Goal: Submit feedback/report problem: Submit feedback/report problem

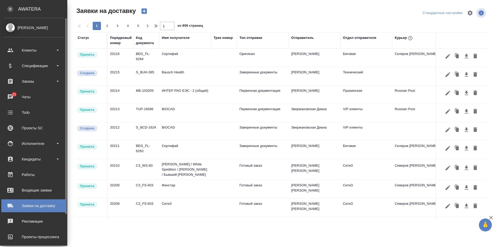
click at [10, 29] on div "[PERSON_NAME]" at bounding box center [33, 28] width 59 height 6
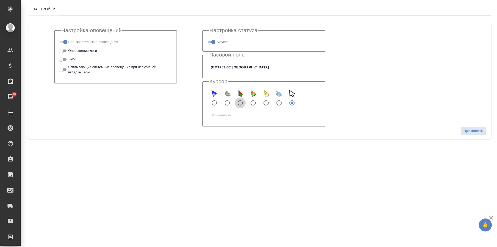
click at [240, 102] on input "watermelon" at bounding box center [240, 102] width 11 height 11
radio input "true"
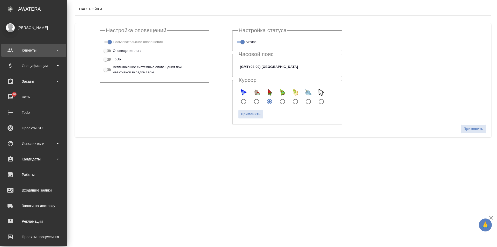
click at [16, 48] on div "Клиенты" at bounding box center [33, 50] width 59 height 8
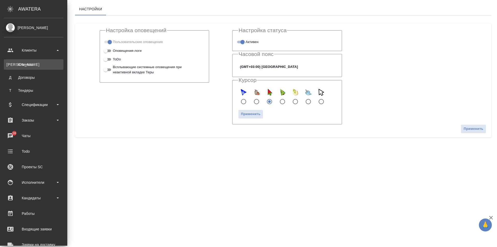
click at [26, 61] on link "К Клиенты" at bounding box center [33, 64] width 59 height 10
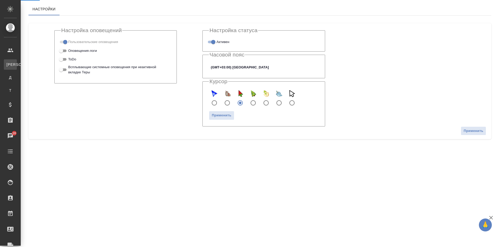
select select "RU"
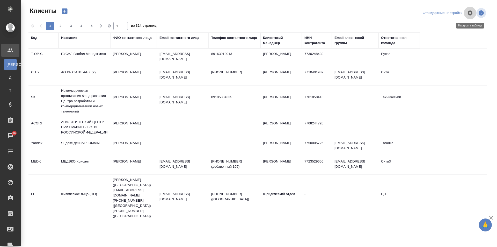
click at [471, 14] on icon "button" at bounding box center [469, 12] width 5 height 5
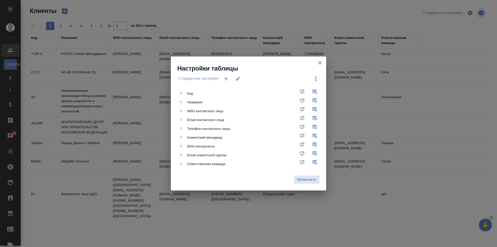
click at [322, 62] on icon "button" at bounding box center [320, 62] width 6 height 6
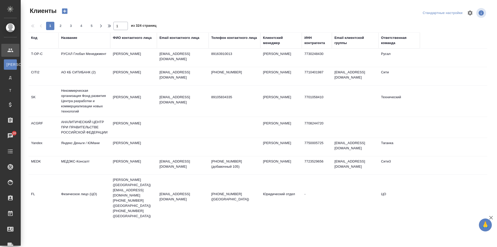
click at [433, 15] on div "Стандартные настройки" at bounding box center [442, 13] width 42 height 8
click at [432, 13] on div "Стандартные настройки" at bounding box center [442, 13] width 42 height 8
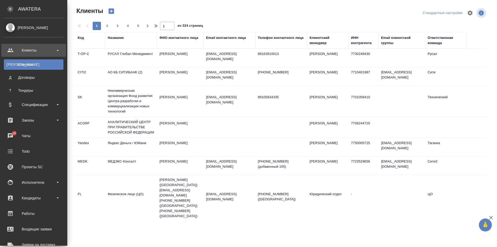
click at [9, 25] on div "[PERSON_NAME]" at bounding box center [33, 28] width 59 height 6
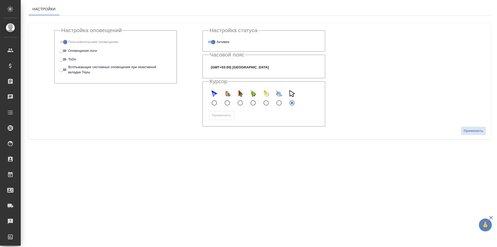
click at [239, 102] on input "watermelon" at bounding box center [240, 102] width 11 height 11
radio input "true"
click at [223, 116] on span "Применить" at bounding box center [222, 115] width 20 height 6
click at [277, 104] on input "whale" at bounding box center [278, 102] width 11 height 11
radio input "true"
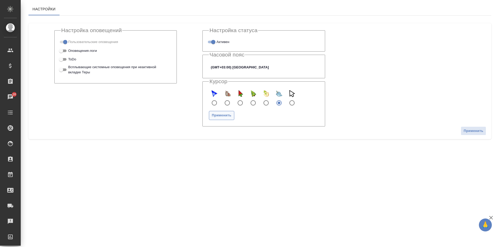
click at [224, 115] on span "Применить" at bounding box center [222, 115] width 20 height 6
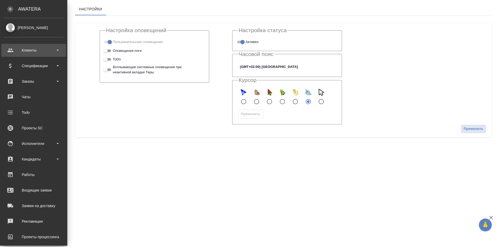
click at [34, 47] on div "Клиенты" at bounding box center [33, 50] width 59 height 8
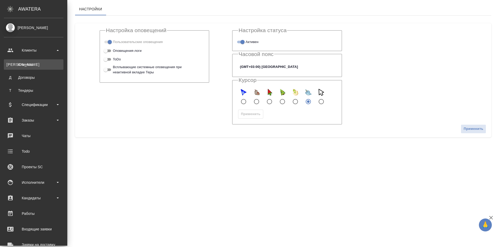
click at [35, 63] on div "Клиенты" at bounding box center [33, 64] width 54 height 5
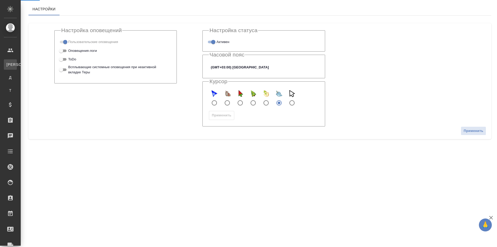
select select "RU"
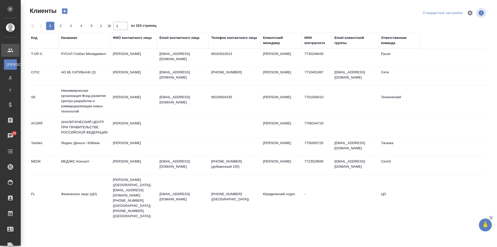
click at [274, 39] on div "Клиентский менеджер" at bounding box center [281, 40] width 36 height 10
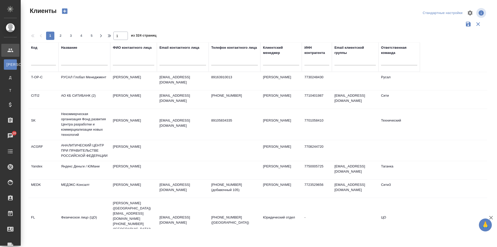
click at [439, 10] on div "Стандартные настройки" at bounding box center [442, 13] width 42 height 8
click at [471, 12] on icon "button" at bounding box center [469, 12] width 5 height 5
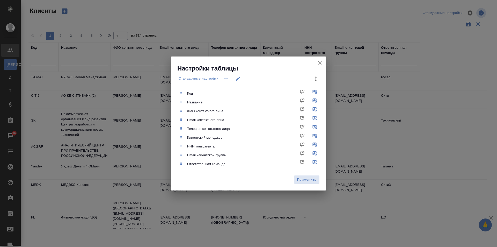
click at [319, 61] on icon "button" at bounding box center [320, 62] width 6 height 6
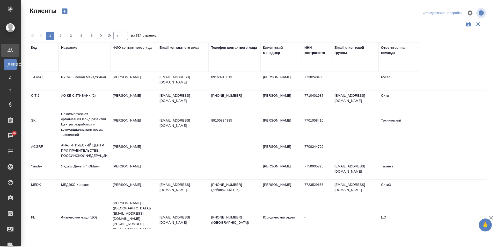
click at [468, 25] on icon "button" at bounding box center [468, 24] width 6 height 6
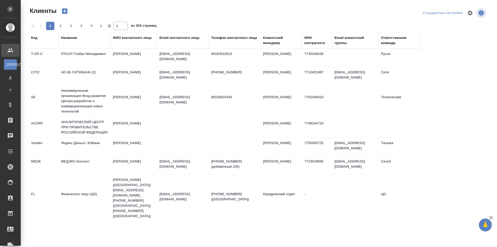
select select "RU"
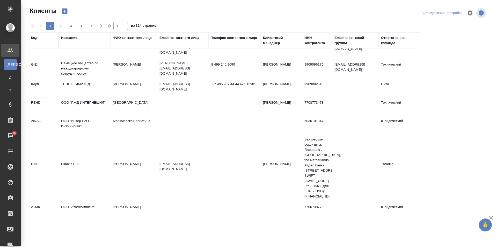
click at [395, 39] on div "Ответственная команда" at bounding box center [399, 40] width 36 height 10
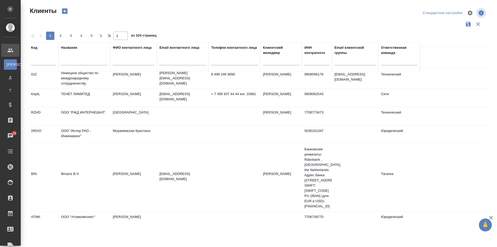
click at [392, 66] on div at bounding box center [399, 61] width 36 height 13
click at [392, 63] on div at bounding box center [399, 60] width 36 height 8
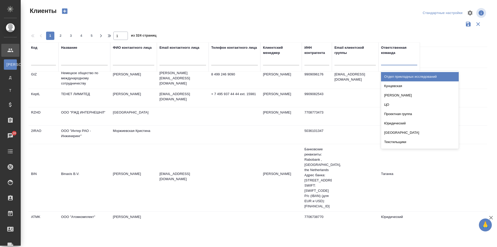
click at [395, 80] on div "Отдел прикладных исследований" at bounding box center [420, 76] width 78 height 9
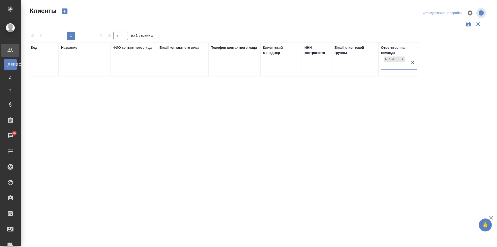
scroll to position [0, 0]
click at [402, 56] on div at bounding box center [402, 58] width 6 height 5
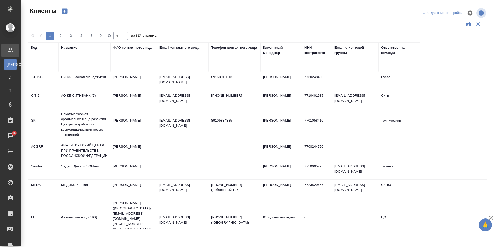
click at [405, 61] on div at bounding box center [399, 60] width 36 height 8
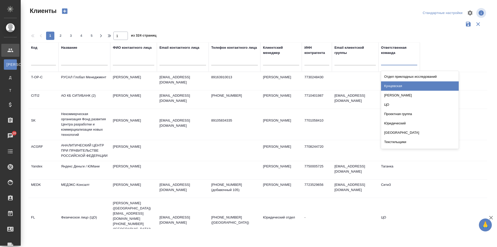
click at [408, 85] on div "Кунцевская" at bounding box center [420, 85] width 78 height 9
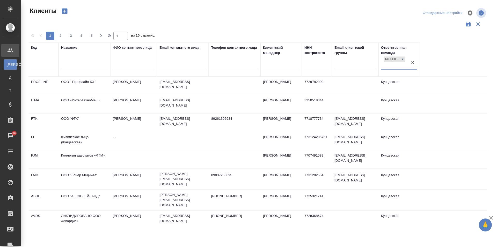
click at [467, 23] on icon "button" at bounding box center [468, 24] width 6 height 6
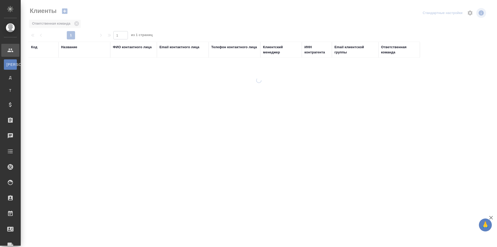
select select "RU"
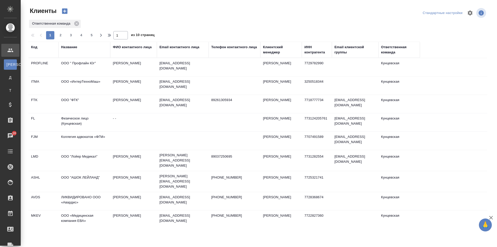
click at [124, 58] on td "Сучилкин Максим" at bounding box center [133, 67] width 47 height 18
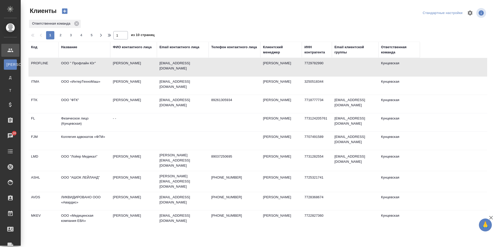
click at [74, 81] on td "ООО «ИнтерТехноМаш»" at bounding box center [84, 85] width 52 height 18
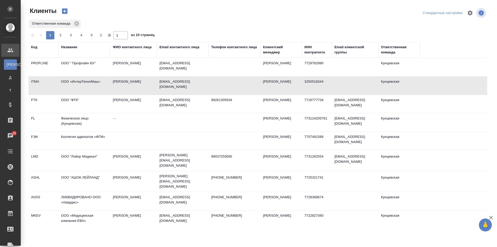
click at [79, 62] on td "ООО " Профлайн Юг"" at bounding box center [84, 67] width 52 height 18
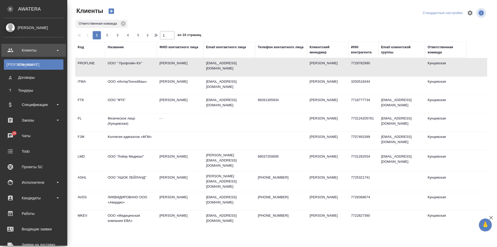
click at [10, 60] on link "К Клиенты" at bounding box center [33, 64] width 59 height 10
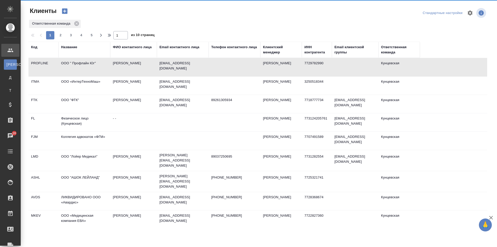
click at [10, 60] on link "К Клиенты" at bounding box center [10, 64] width 13 height 10
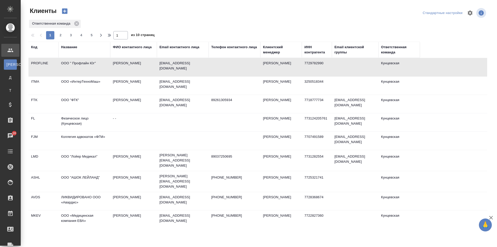
click at [76, 60] on td "ООО " Профлайн Юг"" at bounding box center [84, 67] width 52 height 18
click at [10, 74] on link "Д Договоры" at bounding box center [10, 77] width 13 height 10
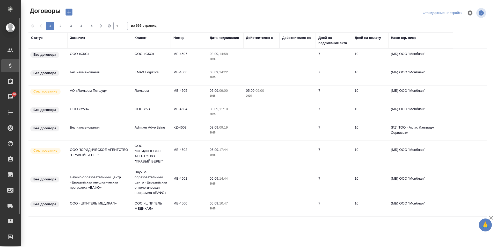
click at [10, 64] on div "Спецификации" at bounding box center [3, 66] width 13 height 8
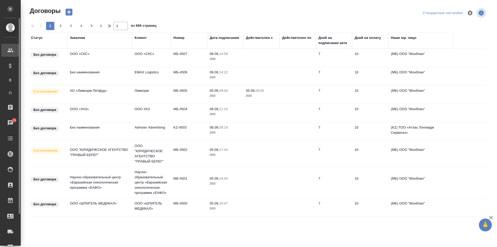
click at [7, 49] on div "Клиенты" at bounding box center [3, 50] width 13 height 8
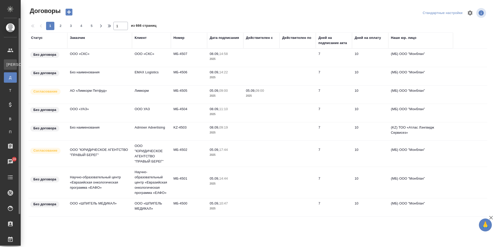
click at [9, 66] on span "К" at bounding box center [10, 64] width 8 height 5
select select "RU"
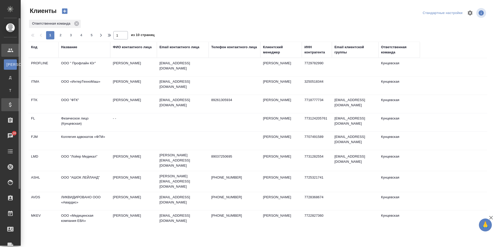
click at [9, 106] on div "Спецификации" at bounding box center [3, 105] width 13 height 8
click at [9, 103] on div "Спецификации" at bounding box center [3, 105] width 13 height 8
click at [9, 61] on link "К Клиенты" at bounding box center [10, 64] width 13 height 10
click at [127, 62] on td "Сучилкин Максим" at bounding box center [133, 67] width 47 height 18
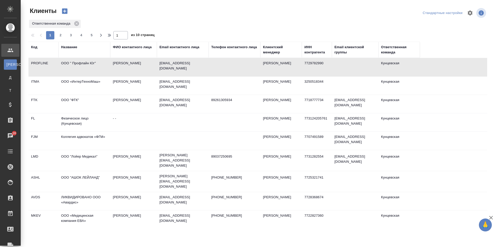
click at [127, 62] on td "Сучилкин Максим" at bounding box center [133, 67] width 47 height 18
click at [120, 152] on td "[PERSON_NAME]" at bounding box center [133, 160] width 47 height 18
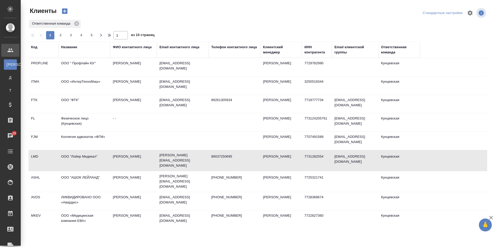
click at [120, 152] on td "[PERSON_NAME]" at bounding box center [133, 160] width 47 height 18
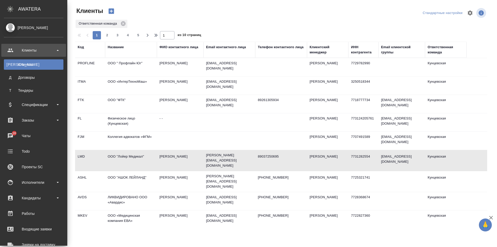
click at [28, 60] on link "К Клиенты" at bounding box center [33, 64] width 59 height 10
click at [20, 102] on div "Спецификации" at bounding box center [33, 105] width 59 height 8
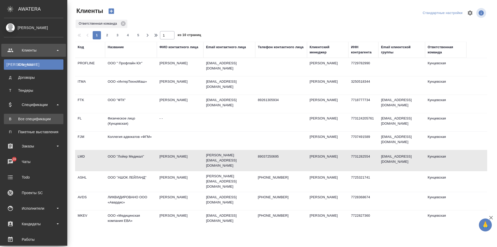
click at [13, 116] on link "В Все спецификации" at bounding box center [33, 119] width 59 height 10
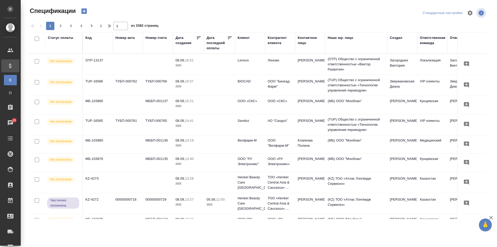
click at [427, 42] on div "Ответственная команда" at bounding box center [433, 40] width 26 height 10
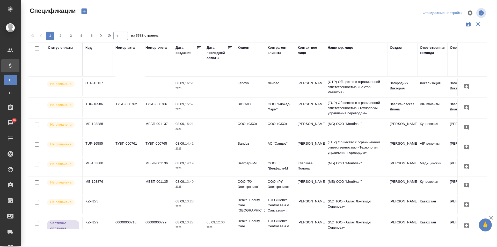
click at [427, 58] on div "Ответственная команда" at bounding box center [432, 59] width 25 height 28
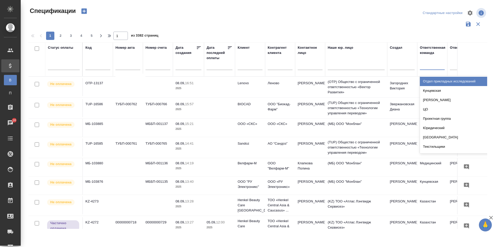
click at [427, 65] on div at bounding box center [432, 65] width 25 height 8
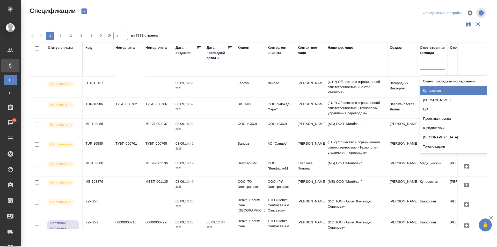
click at [427, 90] on div "Кунцевская" at bounding box center [459, 90] width 78 height 9
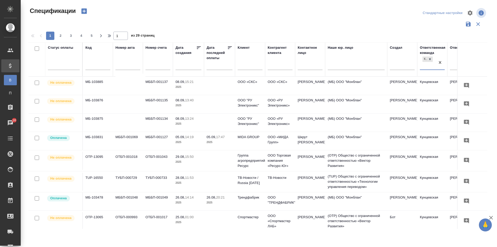
click at [467, 22] on icon "button" at bounding box center [468, 24] width 5 height 5
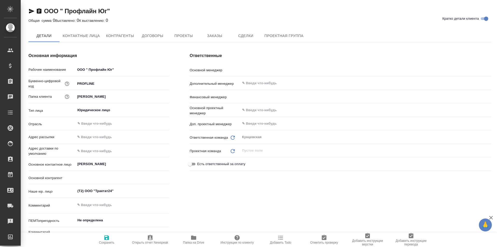
type textarea "x"
type input "[PERSON_NAME]"
type textarea "x"
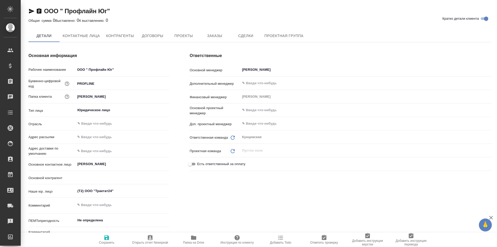
type textarea "x"
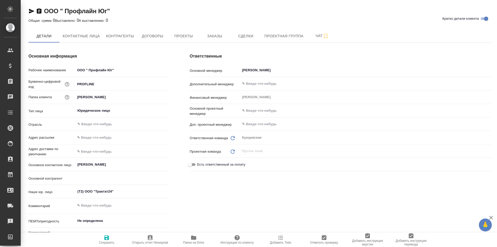
type textarea "x"
click at [84, 37] on span "Контактные лица" at bounding box center [81, 36] width 37 height 6
select select "RU"
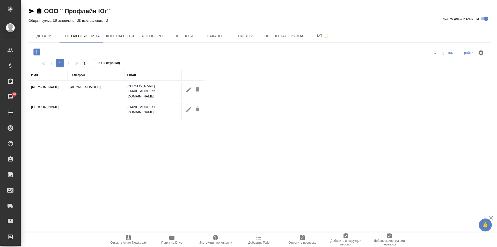
click at [118, 36] on span "Контрагенты" at bounding box center [120, 36] width 28 height 6
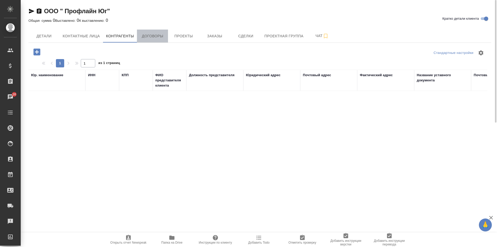
click at [157, 35] on span "Договоры" at bounding box center [152, 36] width 25 height 6
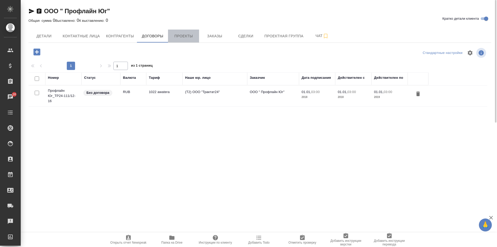
click at [189, 37] on span "Проекты" at bounding box center [183, 36] width 25 height 6
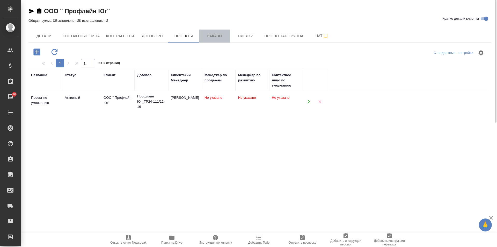
click at [216, 36] on span "Заказы" at bounding box center [214, 36] width 25 height 6
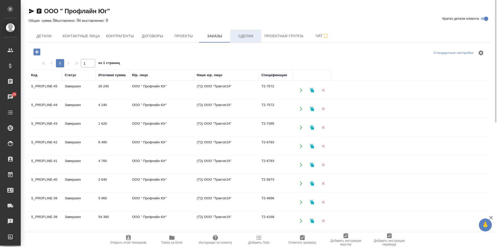
click at [235, 34] on span "Сделки" at bounding box center [245, 36] width 25 height 6
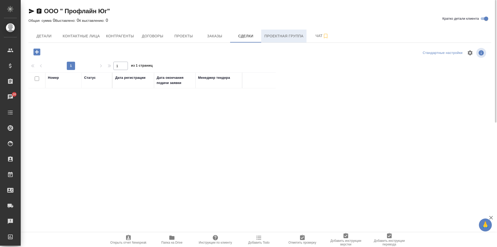
click at [271, 37] on span "Проектная группа" at bounding box center [283, 36] width 39 height 6
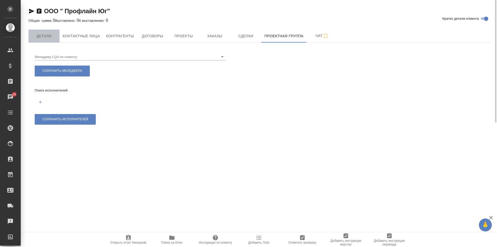
click at [36, 33] on span "Детали" at bounding box center [44, 36] width 25 height 6
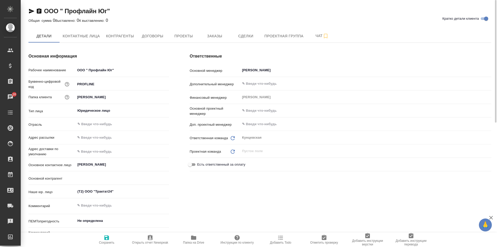
type textarea "x"
click at [71, 33] on span "Контактные лица" at bounding box center [81, 36] width 37 height 6
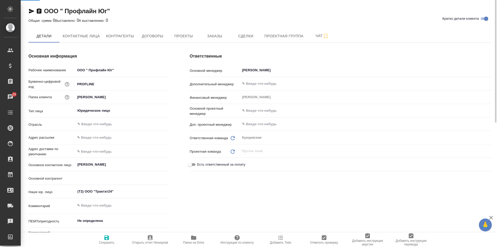
select select "RU"
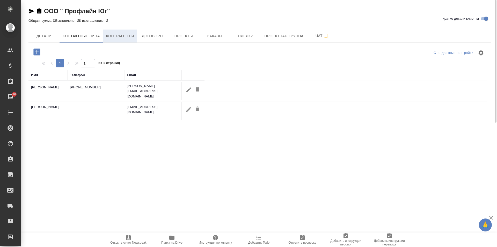
click at [118, 33] on span "Контрагенты" at bounding box center [120, 36] width 28 height 6
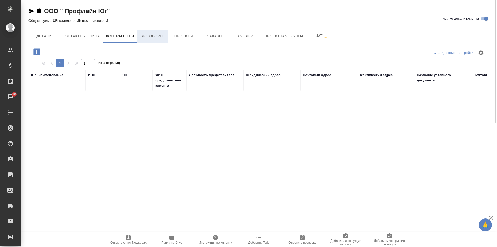
click at [147, 34] on span "Договоры" at bounding box center [152, 36] width 25 height 6
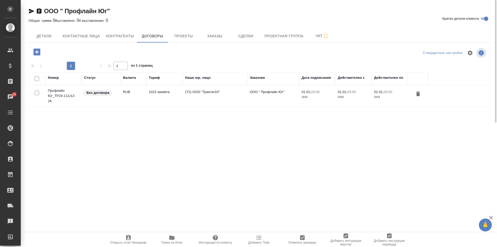
click at [62, 88] on td "Профлайн Юг_ТР24-111/12-16" at bounding box center [63, 95] width 36 height 21
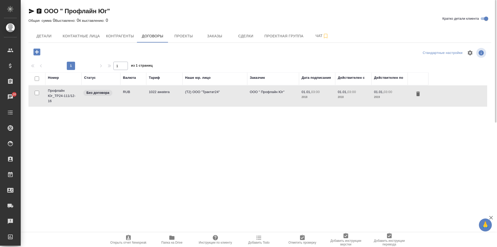
click at [62, 88] on td "Профлайн Юг_ТР24-111/12-16" at bounding box center [63, 95] width 36 height 21
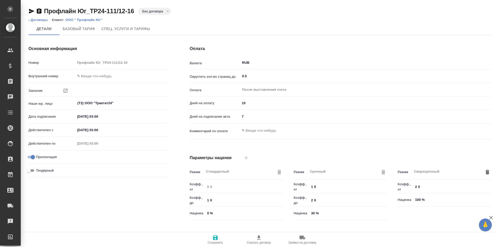
type input "1022 awatera"
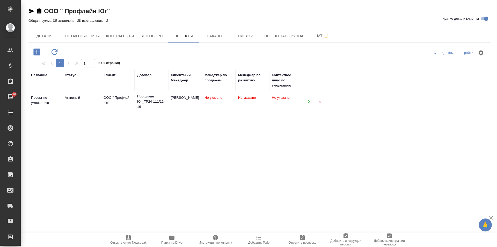
click at [44, 101] on div "Проект по умолчанию" at bounding box center [45, 100] width 28 height 10
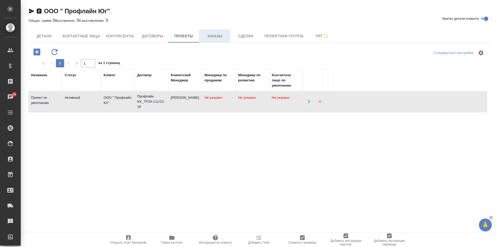
click at [217, 33] on span "Заказы" at bounding box center [214, 36] width 25 height 6
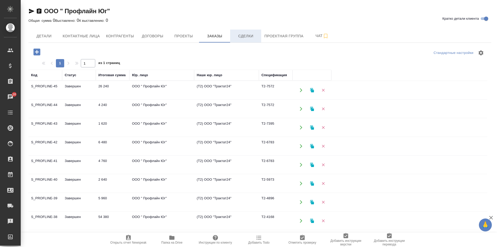
click at [248, 36] on span "Сделки" at bounding box center [245, 36] width 25 height 6
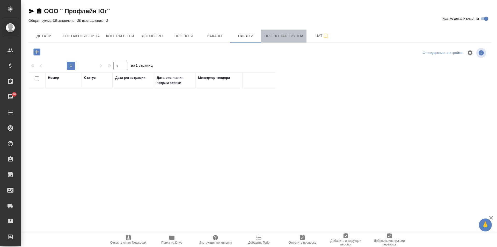
click at [276, 35] on span "Проектная группа" at bounding box center [283, 36] width 39 height 6
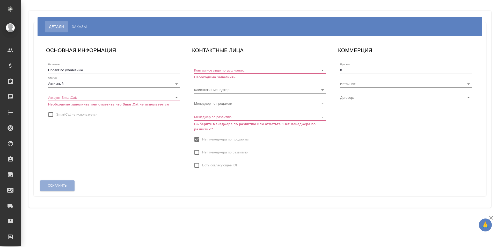
type input "Прочее"
type input "Профлайн Юг_ТР24-111/12-16"
type input "[PERSON_NAME]"
click at [75, 22] on button "Заказы" at bounding box center [79, 26] width 23 height 11
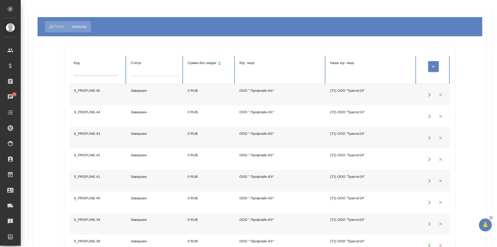
click at [54, 27] on span "Детали" at bounding box center [56, 27] width 15 height 6
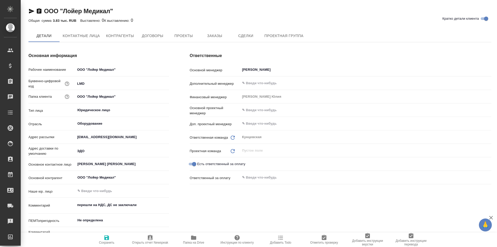
type textarea "x"
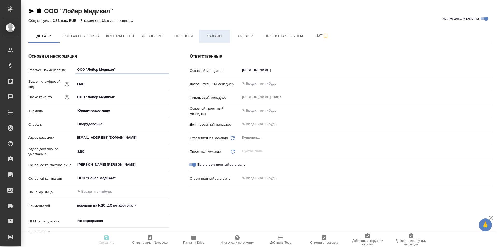
type textarea "x"
click at [204, 34] on span "Заказы" at bounding box center [214, 36] width 25 height 6
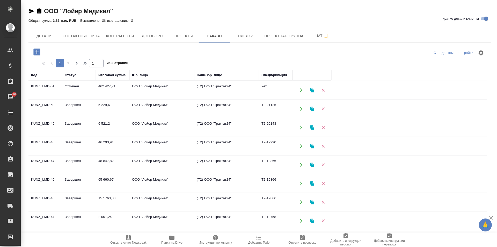
click at [77, 86] on td "Отменен" at bounding box center [79, 90] width 34 height 18
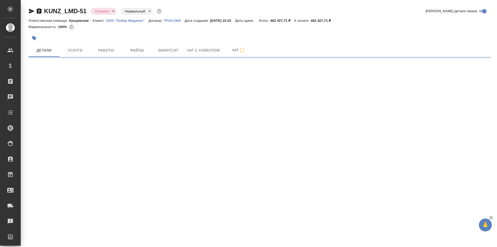
select select "RU"
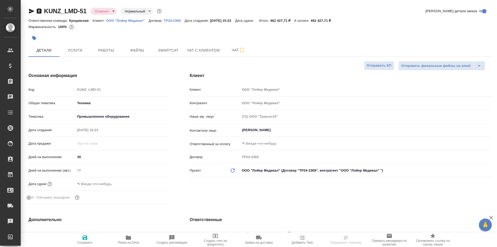
type textarea "x"
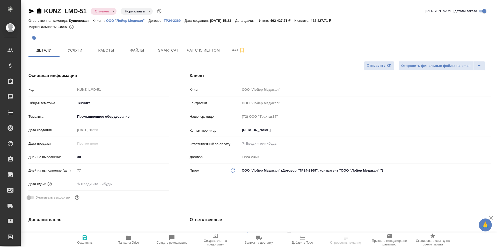
type textarea "x"
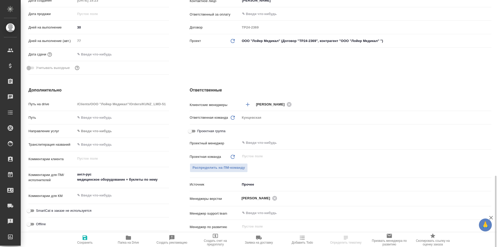
scroll to position [233, 0]
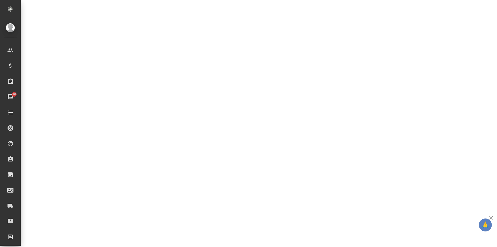
select select "RU"
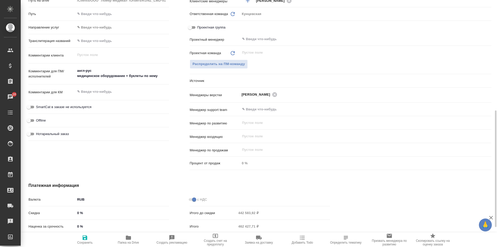
type textarea "x"
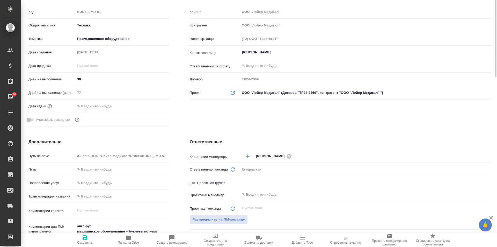
scroll to position [0, 0]
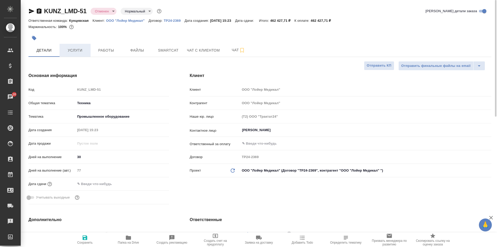
click at [73, 50] on span "Услуги" at bounding box center [75, 50] width 25 height 6
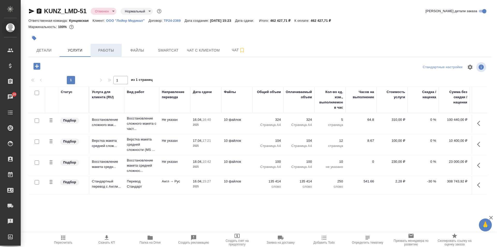
click at [115, 51] on span "Работы" at bounding box center [106, 50] width 25 height 6
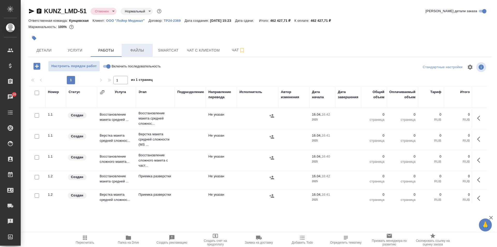
click at [135, 49] on span "Файлы" at bounding box center [137, 50] width 25 height 6
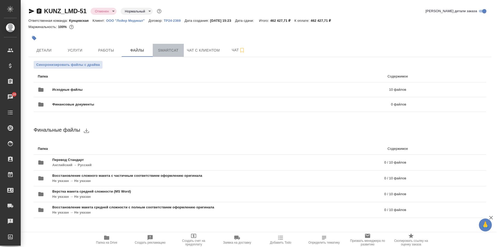
click at [166, 48] on span "Smartcat" at bounding box center [168, 50] width 25 height 6
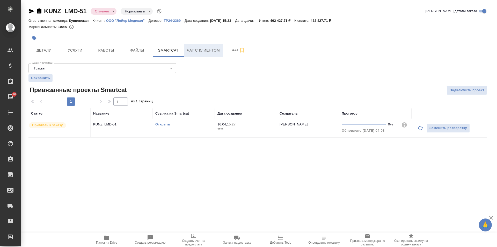
click at [199, 49] on span "Чат с клиентом" at bounding box center [203, 50] width 33 height 6
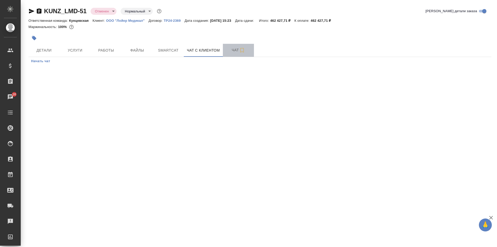
click at [238, 49] on span "Чат" at bounding box center [238, 50] width 25 height 6
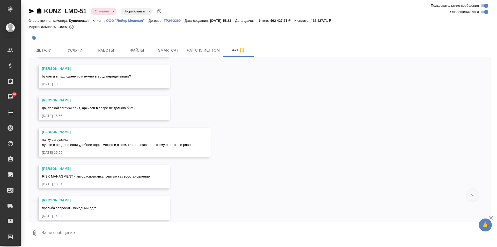
scroll to position [339, 0]
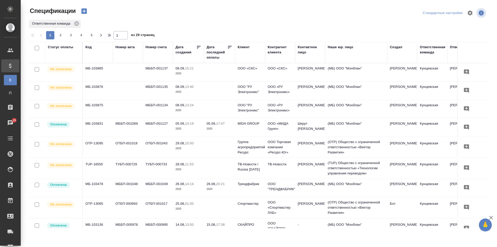
click at [227, 47] on icon at bounding box center [229, 46] width 5 height 5
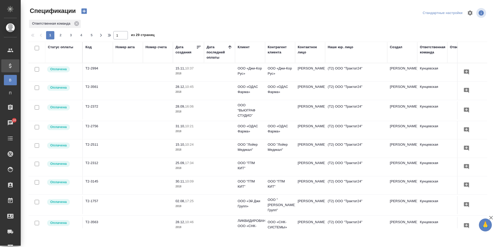
click at [228, 46] on icon at bounding box center [229, 46] width 5 height 5
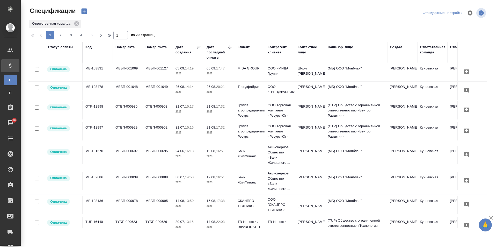
click at [227, 45] on icon at bounding box center [229, 46] width 5 height 5
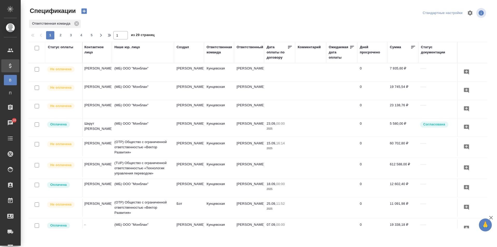
scroll to position [0, 217]
click at [287, 47] on icon at bounding box center [289, 46] width 5 height 5
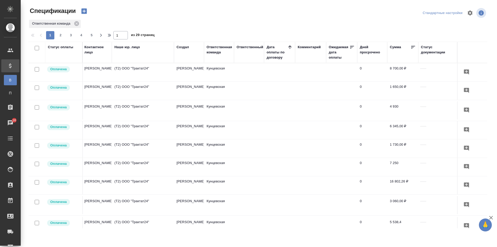
click at [287, 47] on icon at bounding box center [289, 46] width 5 height 5
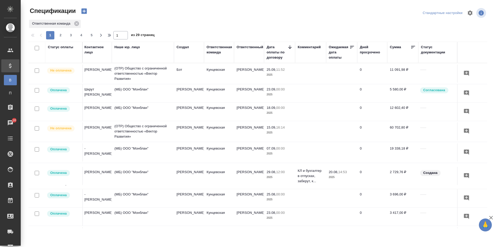
click at [285, 44] on th "Дата оплаты по договору" at bounding box center [279, 52] width 31 height 21
click at [287, 45] on icon at bounding box center [289, 46] width 5 height 5
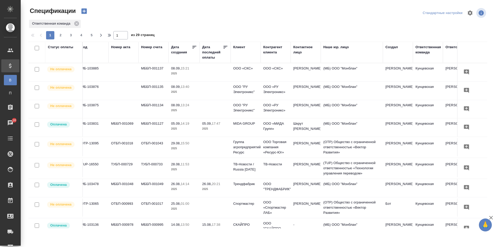
scroll to position [0, 0]
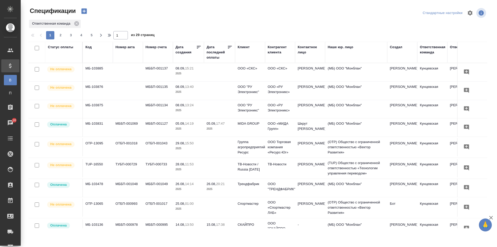
click at [469, 11] on icon "button" at bounding box center [470, 13] width 6 height 6
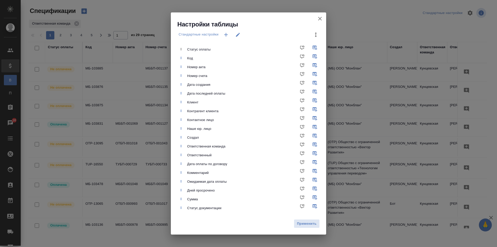
click at [319, 17] on icon "button" at bounding box center [320, 19] width 6 height 6
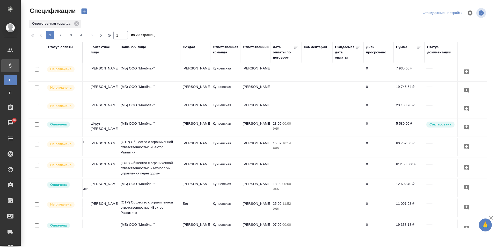
scroll to position [0, 217]
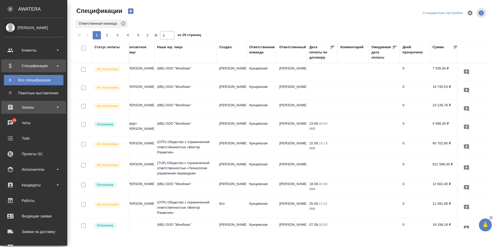
click at [15, 104] on div "Заказы" at bounding box center [33, 107] width 59 height 8
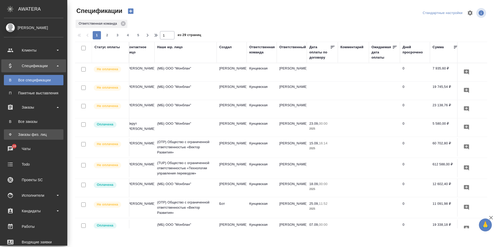
click at [35, 132] on div "Заказы физ. лиц" at bounding box center [33, 134] width 54 height 5
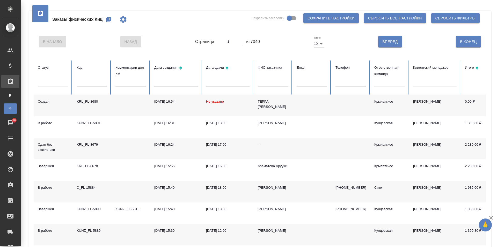
click at [372, 81] on th "Ответственная команда" at bounding box center [389, 77] width 39 height 34
click at [383, 82] on div at bounding box center [389, 82] width 31 height 8
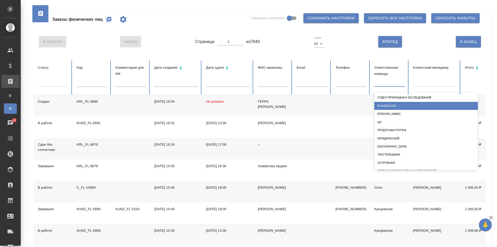
click at [392, 107] on div "Кунцевская" at bounding box center [425, 106] width 103 height 8
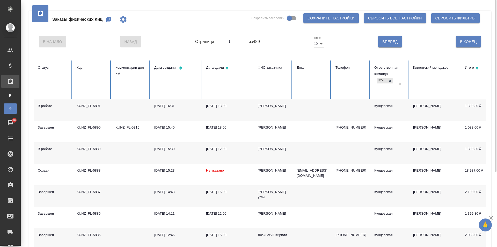
click at [337, 18] on span "Сохранить настройки" at bounding box center [330, 18] width 47 height 6
click at [90, 106] on div "KUNZ_FL-5891" at bounding box center [92, 105] width 31 height 5
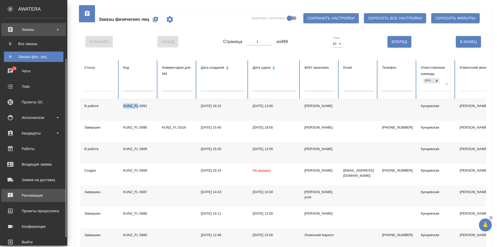
scroll to position [62, 0]
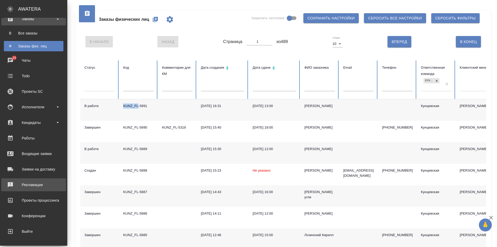
click at [45, 179] on link "Рекламации" at bounding box center [33, 184] width 65 height 13
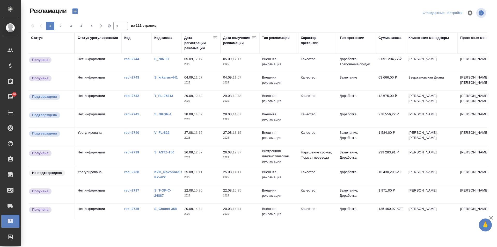
drag, startPoint x: 305, startPoint y: 96, endPoint x: 336, endPoint y: 109, distance: 34.0
click at [325, 106] on td "Качество" at bounding box center [317, 100] width 39 height 18
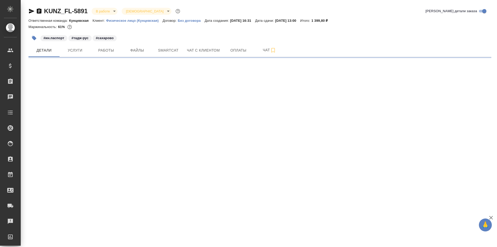
select select "RU"
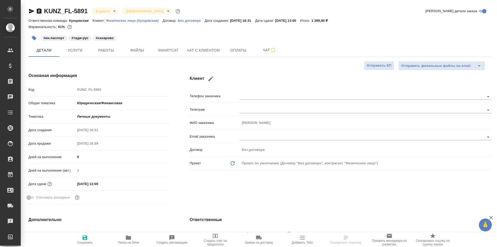
type textarea "x"
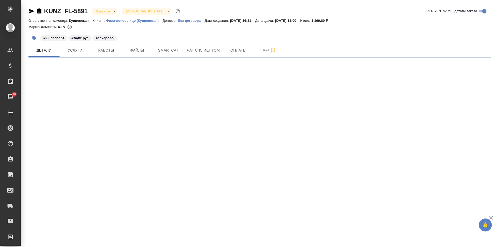
select select "RU"
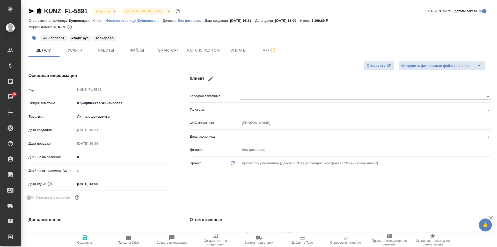
type textarea "x"
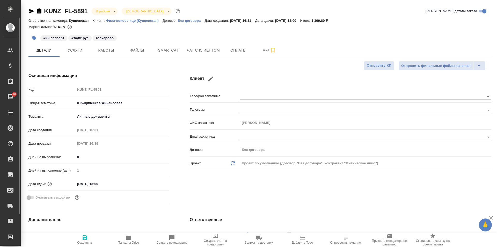
type textarea "x"
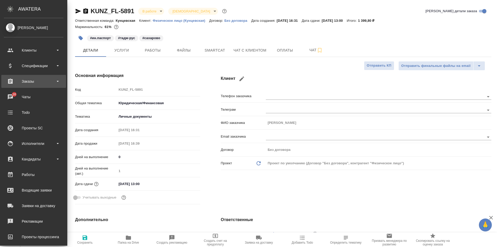
click at [9, 77] on div "Заказы" at bounding box center [33, 81] width 65 height 13
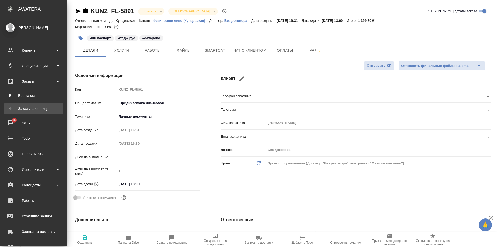
click at [32, 108] on div "Заказы физ. лиц" at bounding box center [33, 108] width 54 height 5
type textarea "x"
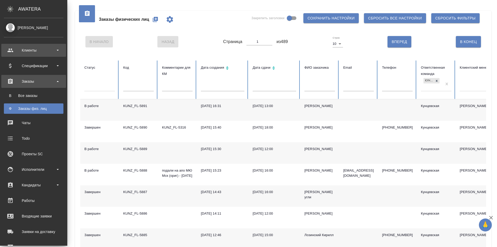
click at [14, 49] on div "Клиенты" at bounding box center [33, 50] width 59 height 8
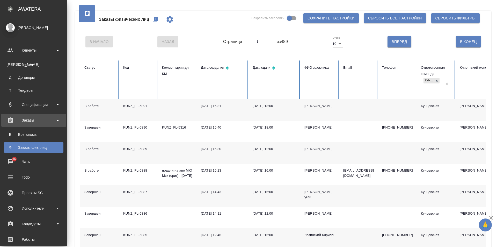
click at [28, 148] on div "Заказы физ. лиц" at bounding box center [33, 147] width 54 height 5
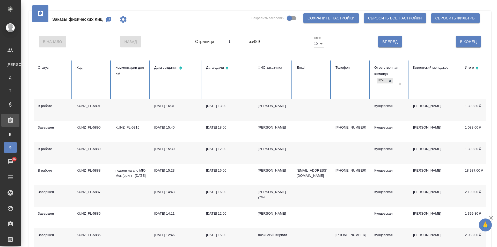
click at [266, 105] on div "Умаров Парвиз Нахимович" at bounding box center [273, 105] width 31 height 5
click at [6, 163] on div "Чаты" at bounding box center [3, 162] width 13 height 8
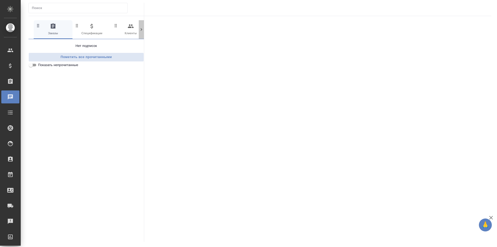
click at [140, 27] on icon at bounding box center [141, 29] width 5 height 5
click at [139, 26] on div at bounding box center [141, 29] width 5 height 19
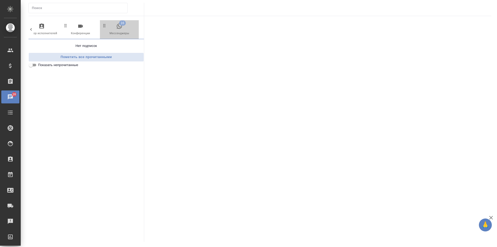
click at [117, 24] on icon "button" at bounding box center [119, 26] width 6 height 6
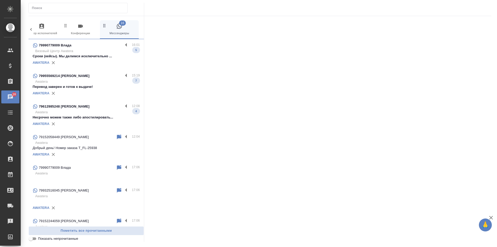
click at [79, 32] on span "0 Конференции" at bounding box center [80, 29] width 35 height 13
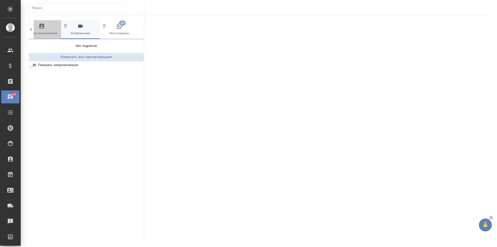
click at [40, 28] on icon "button" at bounding box center [41, 25] width 5 height 5
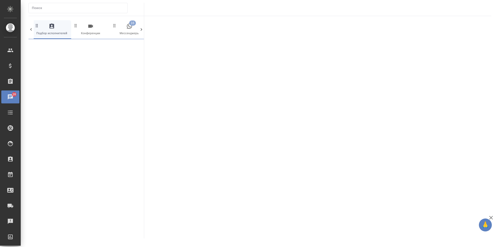
scroll to position [0, 233]
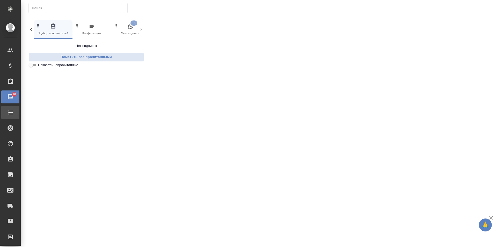
click at [10, 114] on div "Todo" at bounding box center [3, 112] width 13 height 8
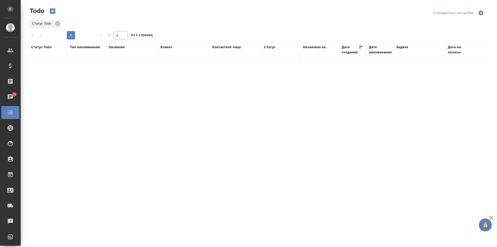
click at [49, 10] on icon "button" at bounding box center [52, 11] width 7 height 7
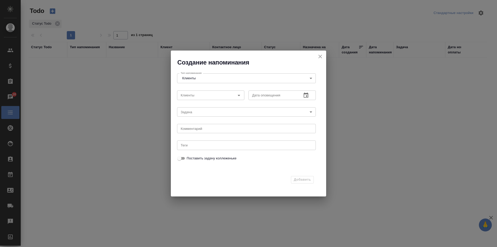
click at [199, 75] on body "🙏 .cls-1 fill:#fff; AWATERA Zotova Ekaterina Клиенты Спецификации Заказы 16 Чат…" at bounding box center [248, 123] width 497 height 247
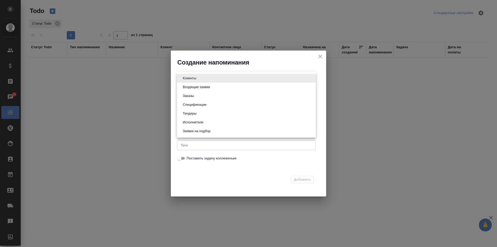
click at [220, 172] on div at bounding box center [248, 123] width 497 height 247
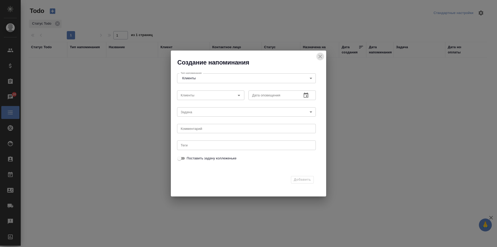
click at [319, 55] on icon "close" at bounding box center [320, 56] width 6 height 6
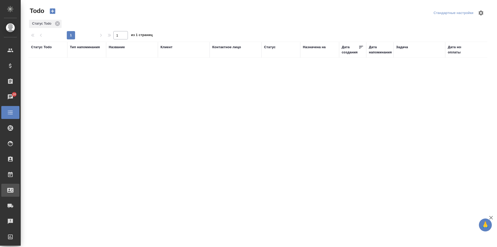
click at [10, 188] on div "Входящие заявки" at bounding box center [3, 190] width 13 height 8
select select "RU"
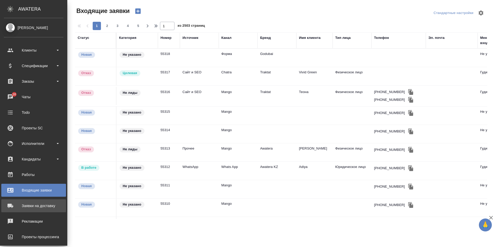
click at [28, 203] on div "Заявки на доставку" at bounding box center [33, 206] width 59 height 8
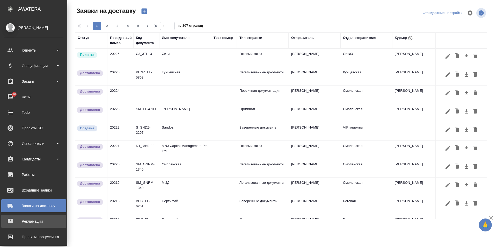
click at [36, 216] on link "Рекламации" at bounding box center [33, 220] width 65 height 13
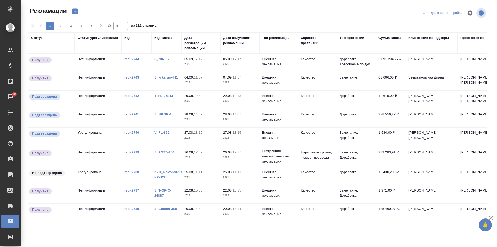
drag, startPoint x: 401, startPoint y: 57, endPoint x: 382, endPoint y: 59, distance: 18.5
click at [382, 59] on td "2 091 204,77 ₽" at bounding box center [391, 63] width 30 height 18
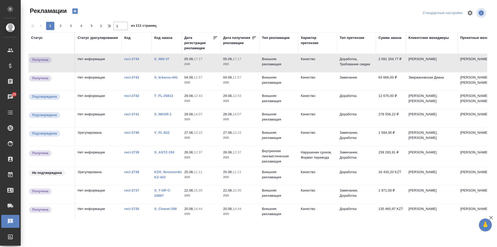
click at [378, 65] on td "2 091 204,77 ₽" at bounding box center [391, 63] width 30 height 18
click at [97, 62] on td "Нет информации" at bounding box center [98, 63] width 47 height 18
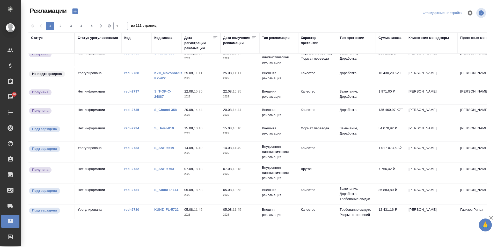
scroll to position [129, 0]
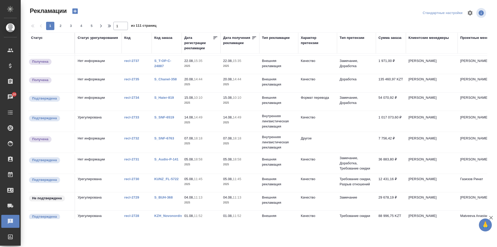
click at [408, 176] on td "Шульгина Анна" at bounding box center [432, 183] width 52 height 18
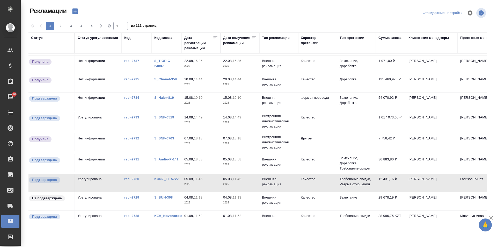
click at [408, 176] on td "Шульгина Анна" at bounding box center [432, 183] width 52 height 18
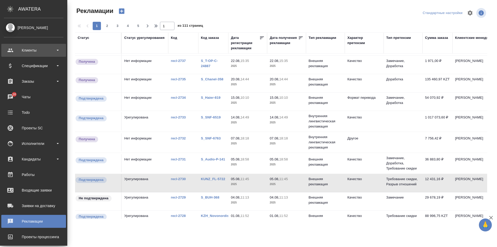
click at [14, 48] on div "Клиенты" at bounding box center [33, 50] width 59 height 8
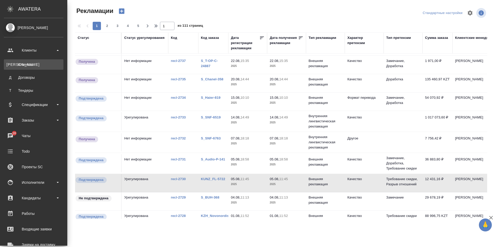
click at [25, 60] on link "К Клиенты" at bounding box center [33, 64] width 59 height 10
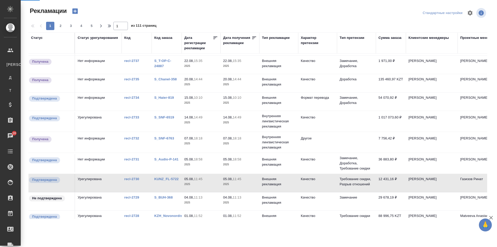
select select "RU"
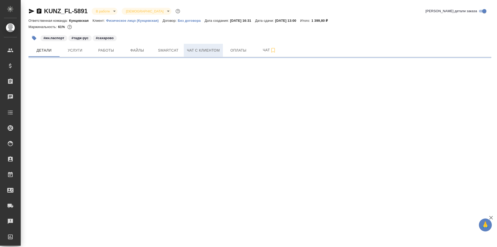
select select "RU"
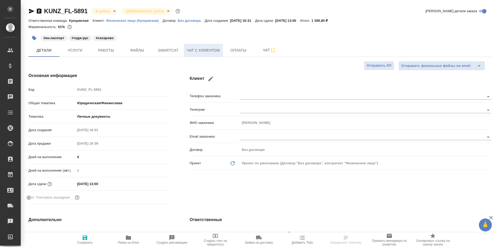
type textarea "x"
click at [198, 50] on span "Чат с клиентом" at bounding box center [203, 50] width 33 height 6
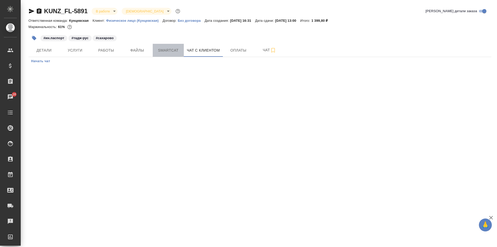
click at [155, 47] on button "Smartcat" at bounding box center [168, 50] width 31 height 13
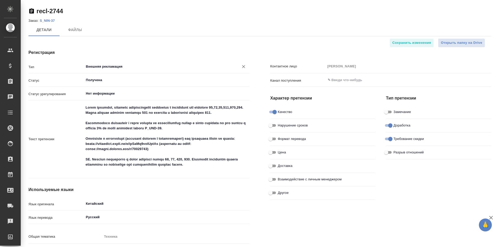
type textarea "x"
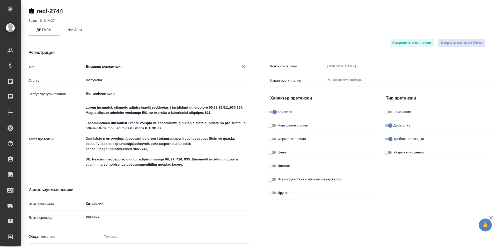
type textarea "x"
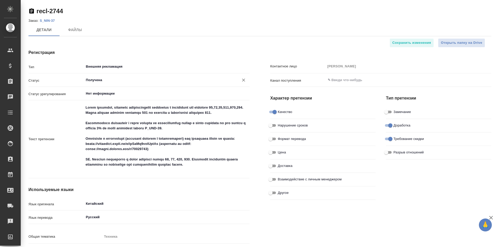
type textarea "x"
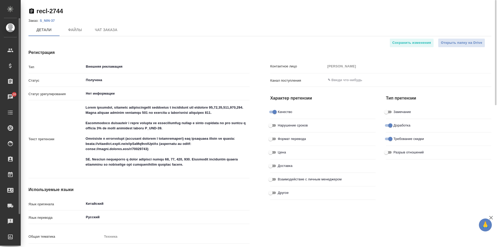
type textarea "x"
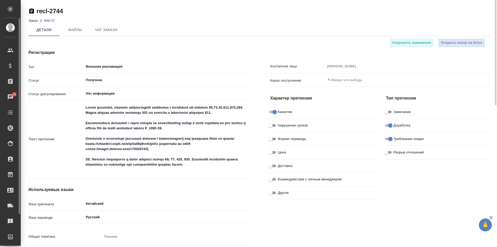
type textarea "x"
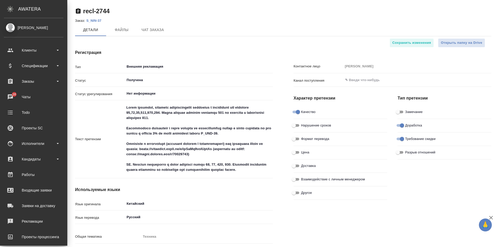
type textarea "x"
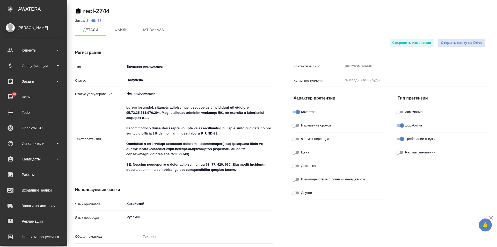
type textarea "x"
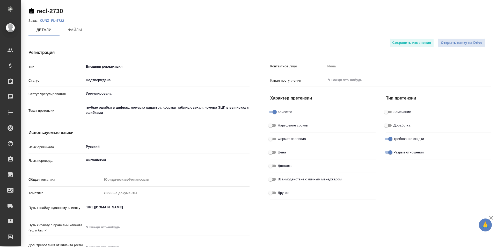
type textarea "x"
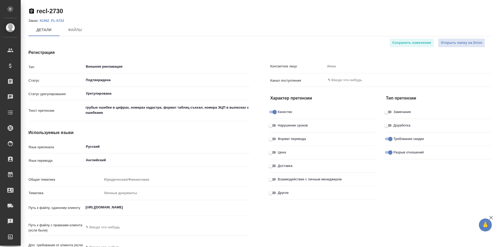
type input "Юридический отдел"
type textarea "x"
type input "Газизов Ринат"
type textarea "x"
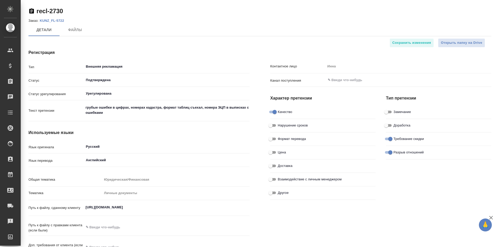
type textarea "x"
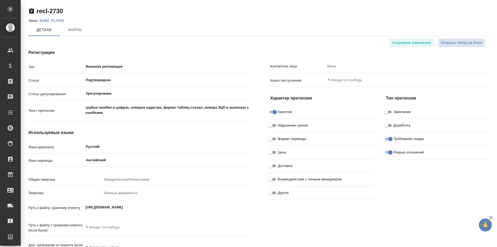
type textarea "x"
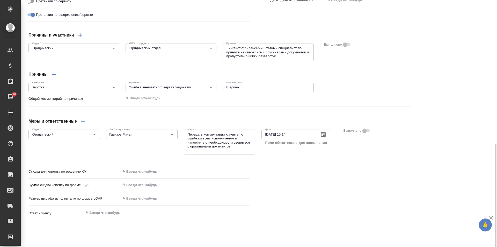
scroll to position [318, 0]
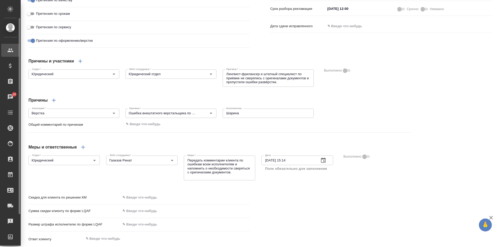
type textarea "x"
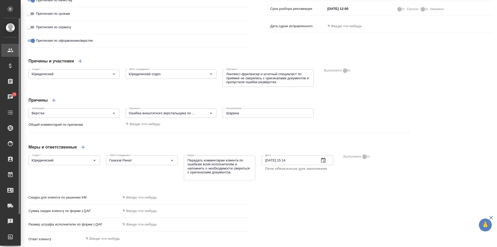
type textarea "x"
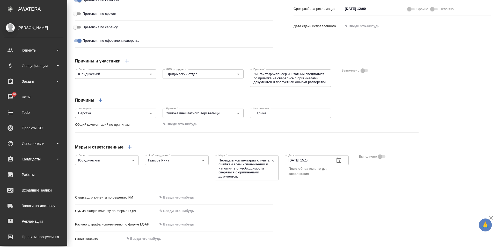
type textarea "x"
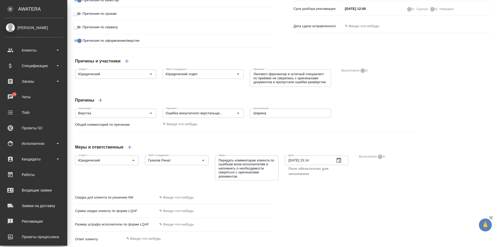
type textarea "x"
